Goal: Information Seeking & Learning: Learn about a topic

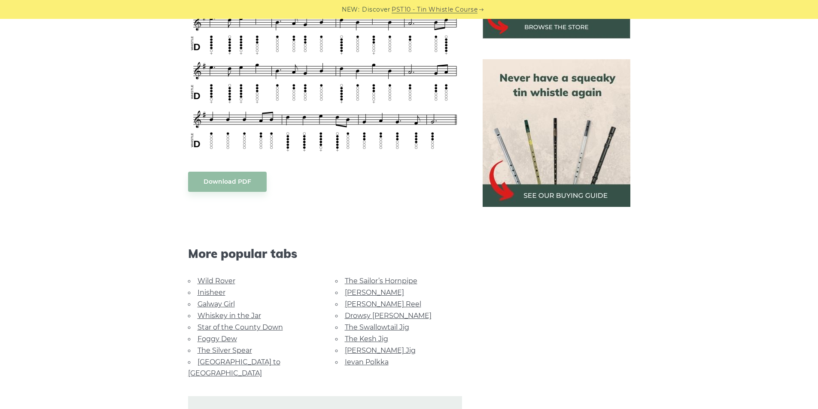
scroll to position [386, 0]
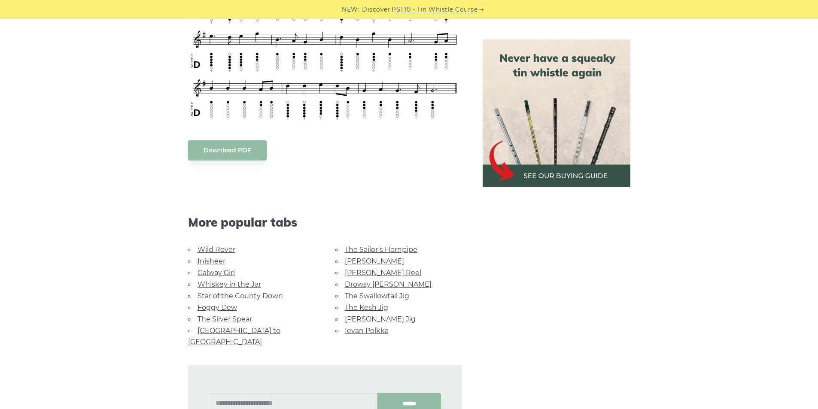
click at [380, 249] on link "The Sailor’s Hornpipe" at bounding box center [381, 250] width 73 height 8
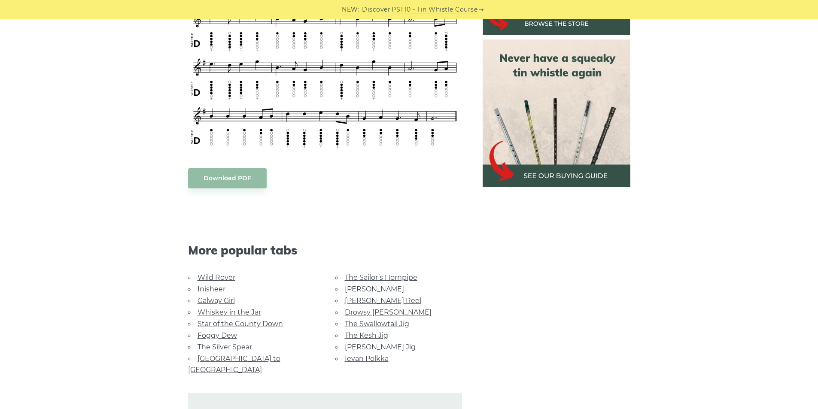
scroll to position [343, 0]
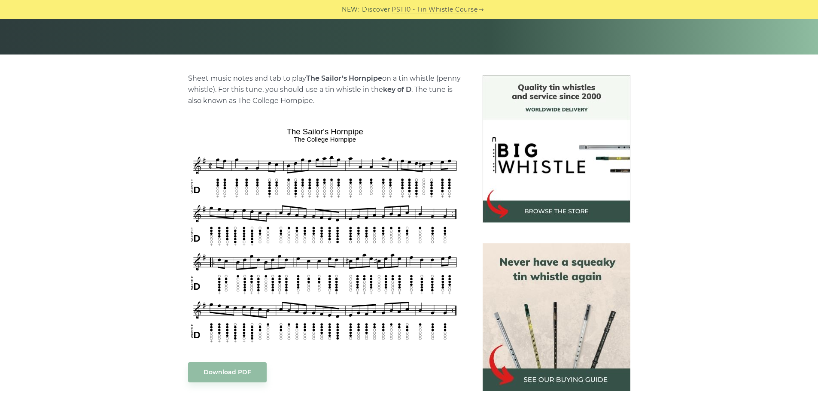
scroll to position [172, 0]
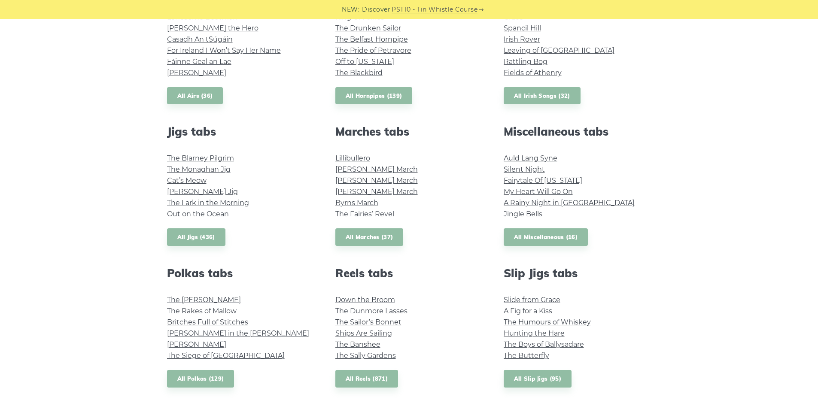
scroll to position [343, 0]
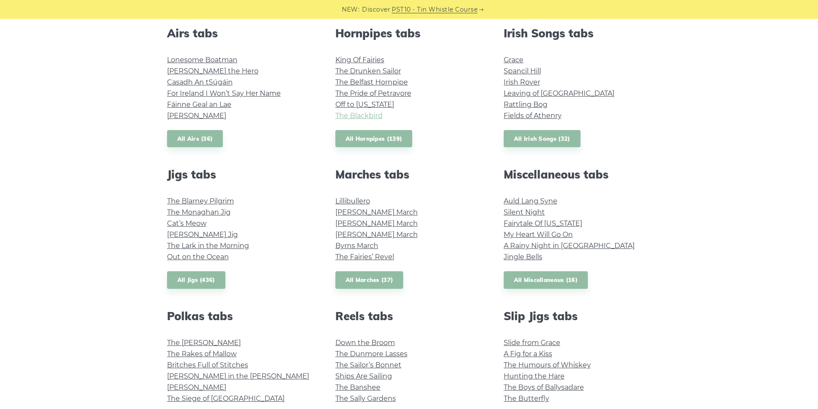
click at [352, 115] on link "The Blackbird" at bounding box center [358, 116] width 47 height 8
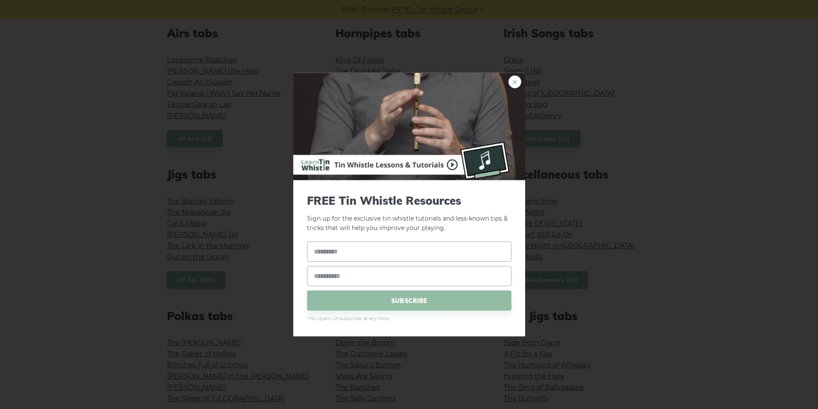
click at [515, 82] on link "×" at bounding box center [514, 81] width 13 height 13
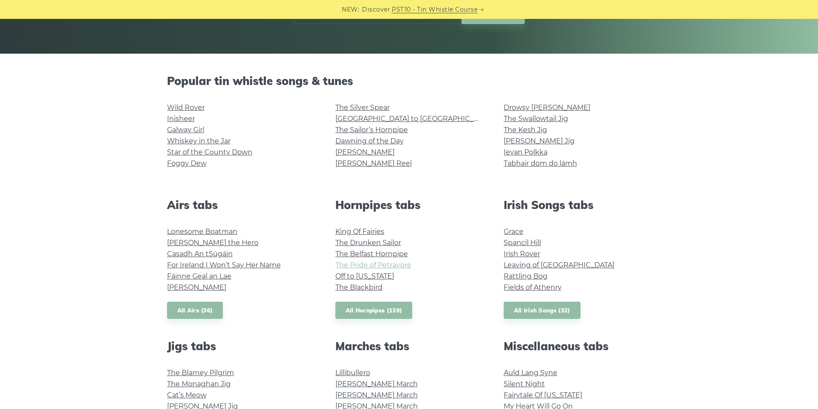
scroll to position [43, 0]
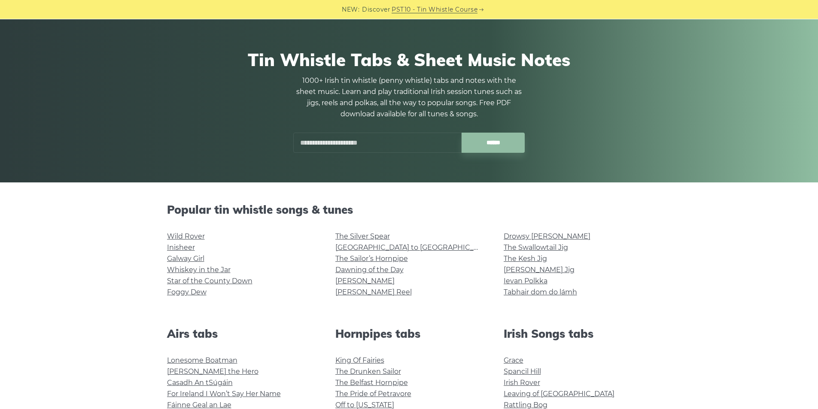
click at [356, 139] on input "text" at bounding box center [377, 143] width 168 height 20
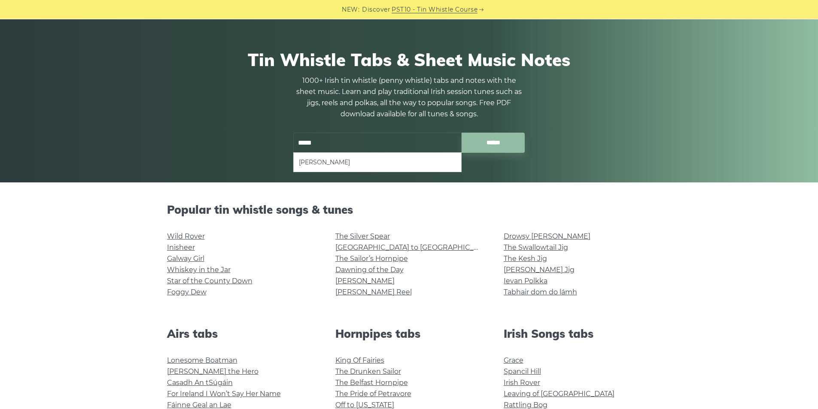
click at [332, 161] on li "[PERSON_NAME]" at bounding box center [377, 162] width 157 height 10
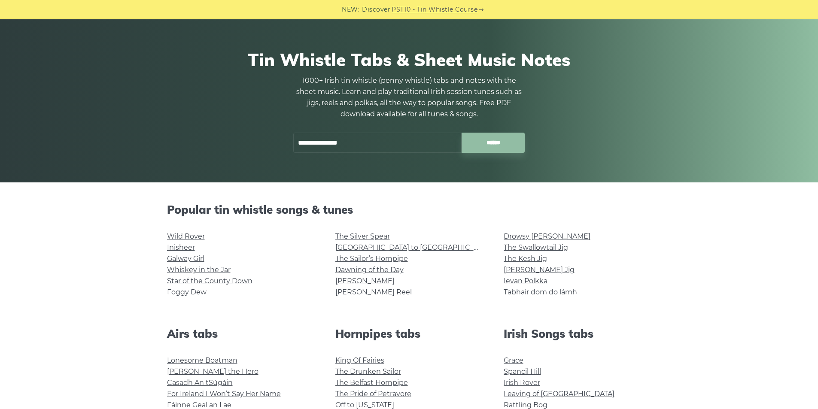
type input "**********"
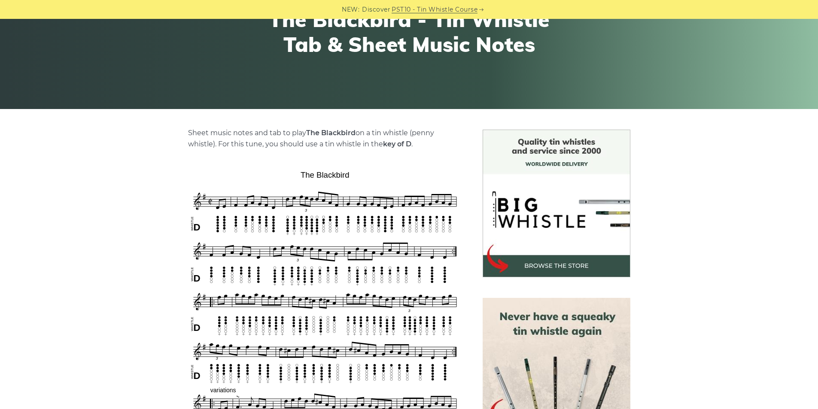
scroll to position [129, 0]
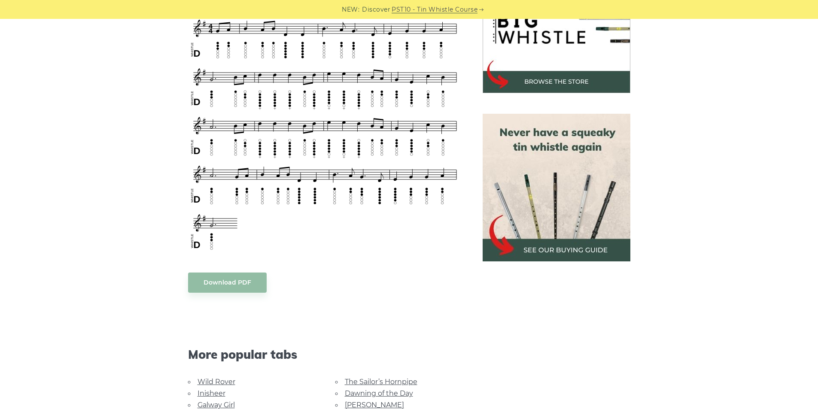
scroll to position [215, 0]
